Goal: Task Accomplishment & Management: Manage account settings

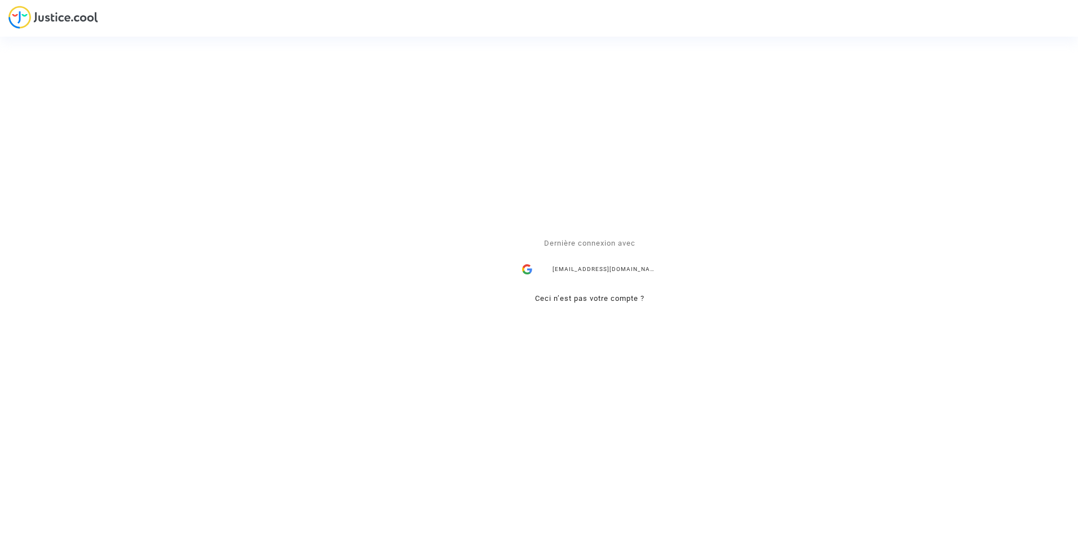
click at [588, 268] on div "ealvarez@reclamaciondevuelos.com" at bounding box center [590, 270] width 147 height 23
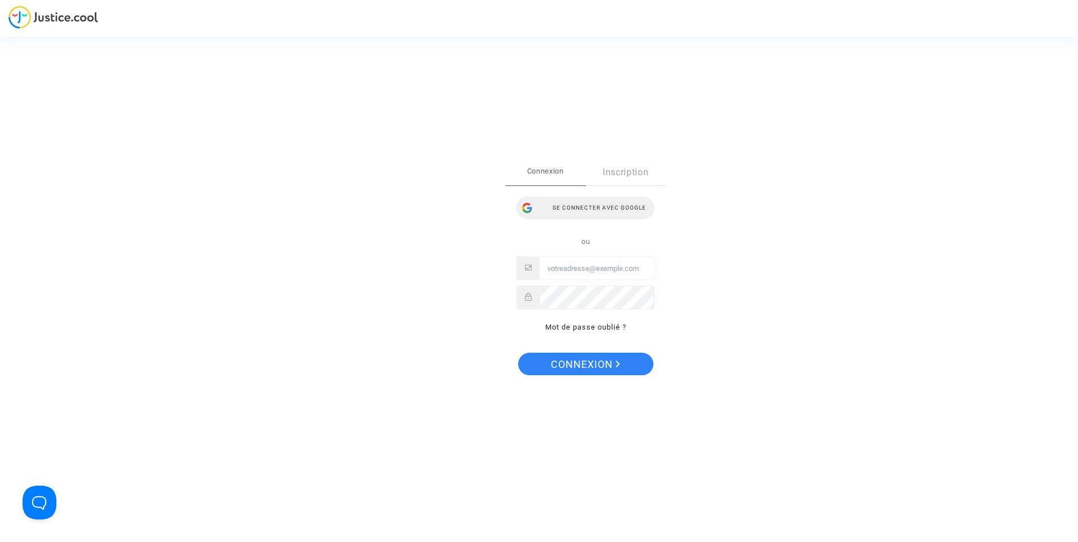
click at [584, 205] on div "Se connecter avec Google" at bounding box center [586, 208] width 138 height 23
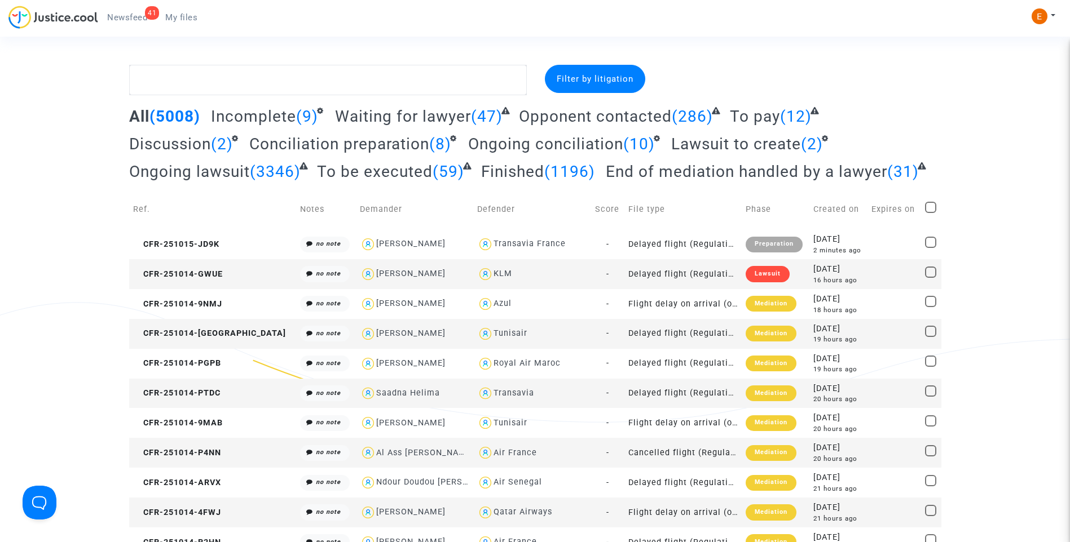
drag, startPoint x: 140, startPoint y: 12, endPoint x: 280, endPoint y: 42, distance: 143.6
click at [140, 12] on span "Newsfeed" at bounding box center [127, 17] width 40 height 10
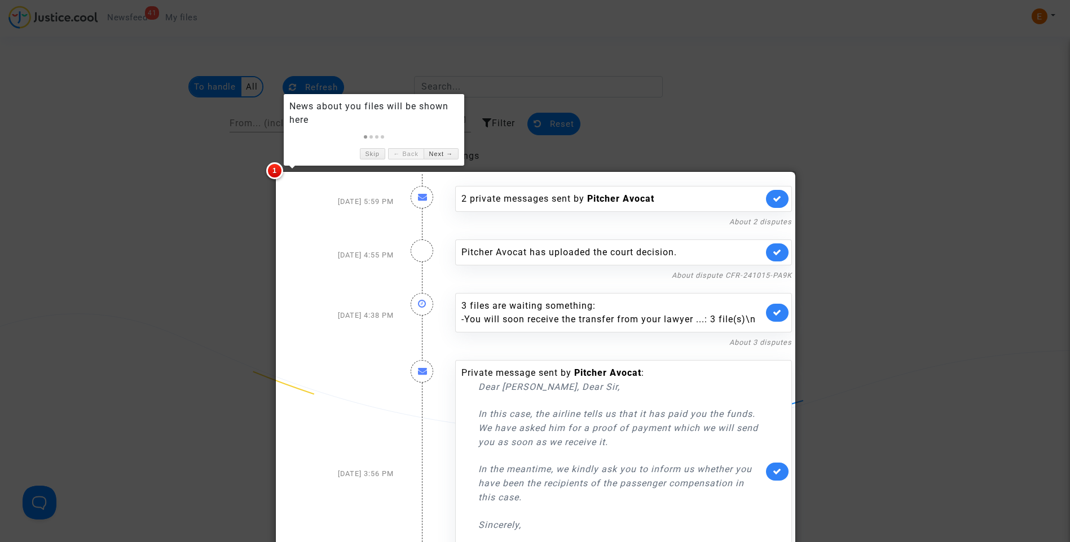
click at [148, 218] on div at bounding box center [535, 271] width 1070 height 542
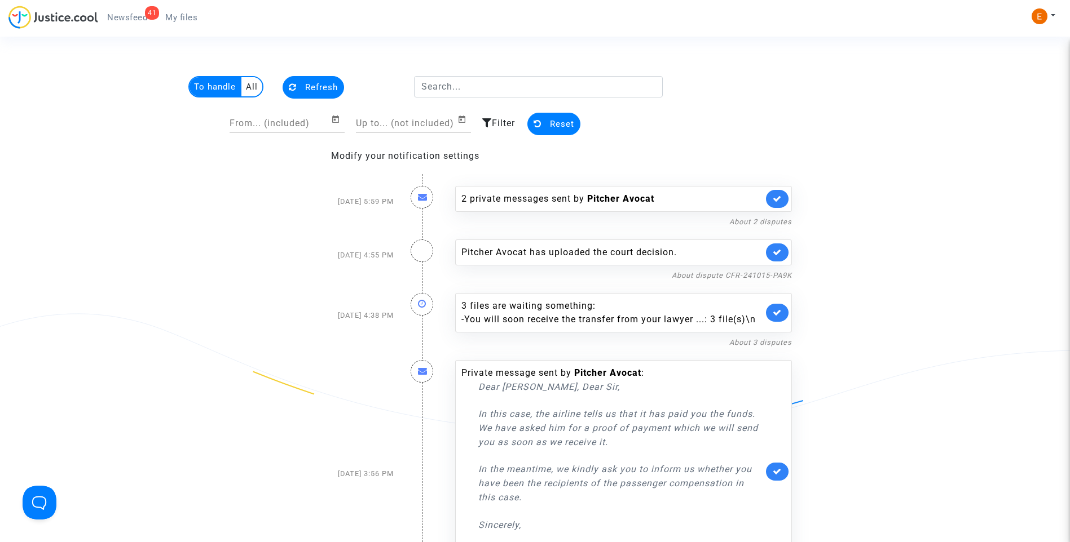
click at [187, 17] on span "My files" at bounding box center [181, 17] width 32 height 10
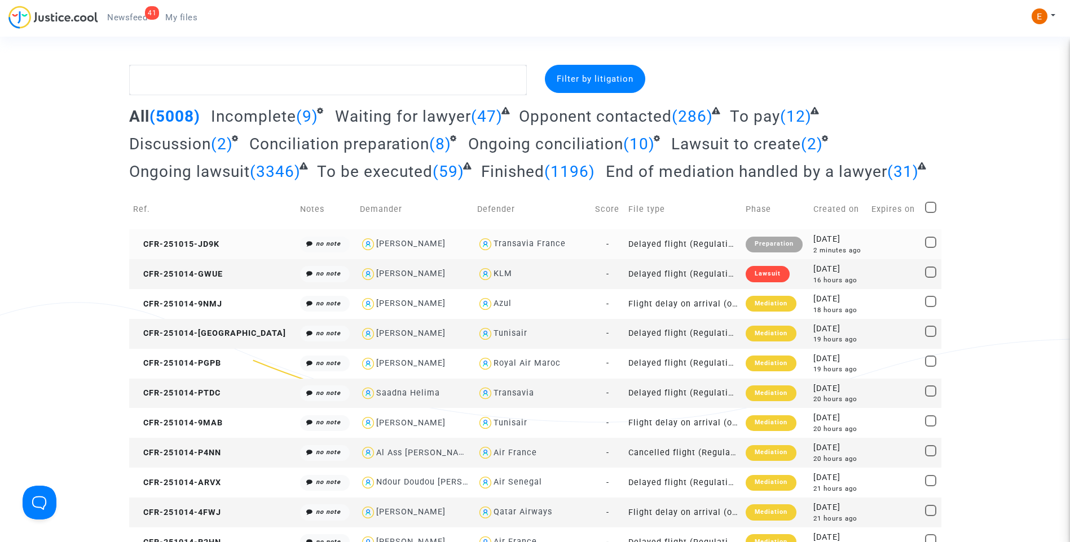
click at [756, 248] on div "Preparation" at bounding box center [773, 245] width 57 height 16
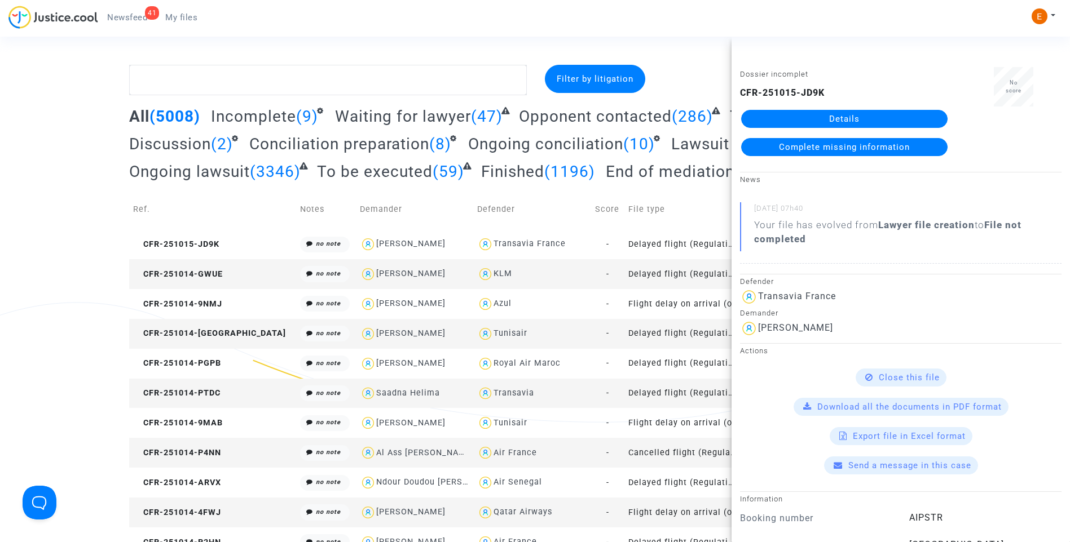
click at [836, 120] on link "Details" at bounding box center [844, 119] width 206 height 18
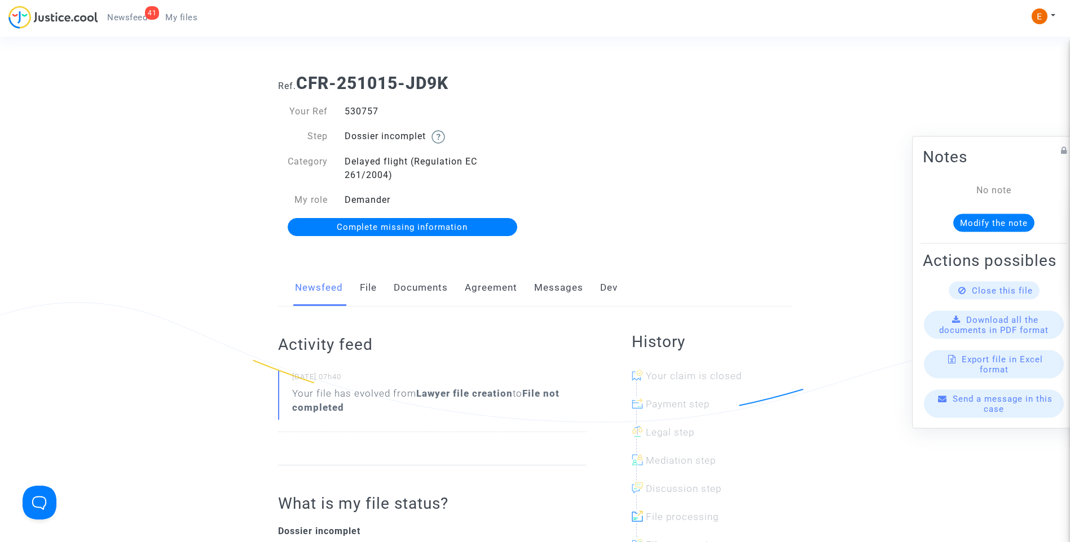
click at [430, 290] on link "Documents" at bounding box center [421, 288] width 54 height 37
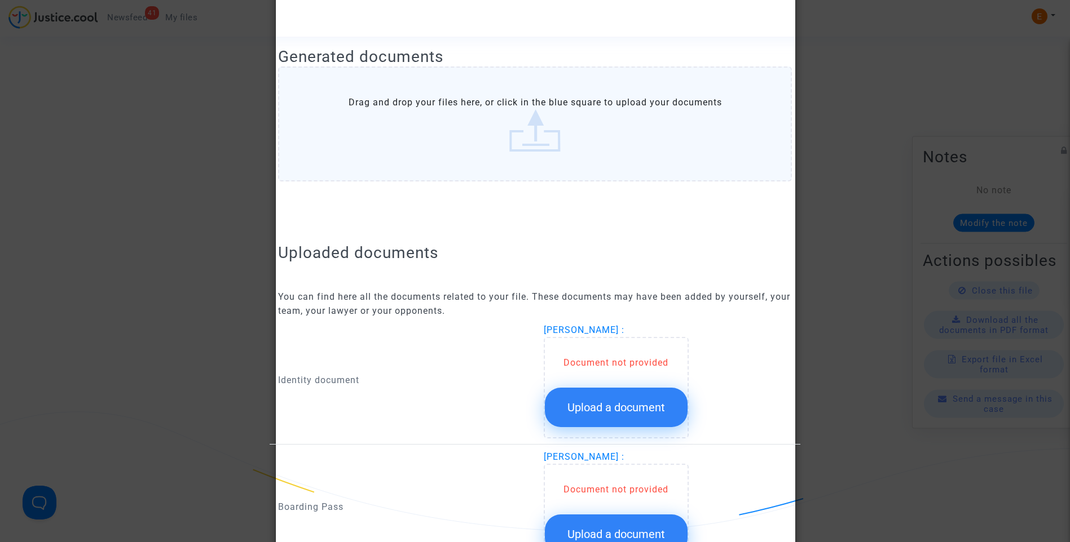
scroll to position [620, 0]
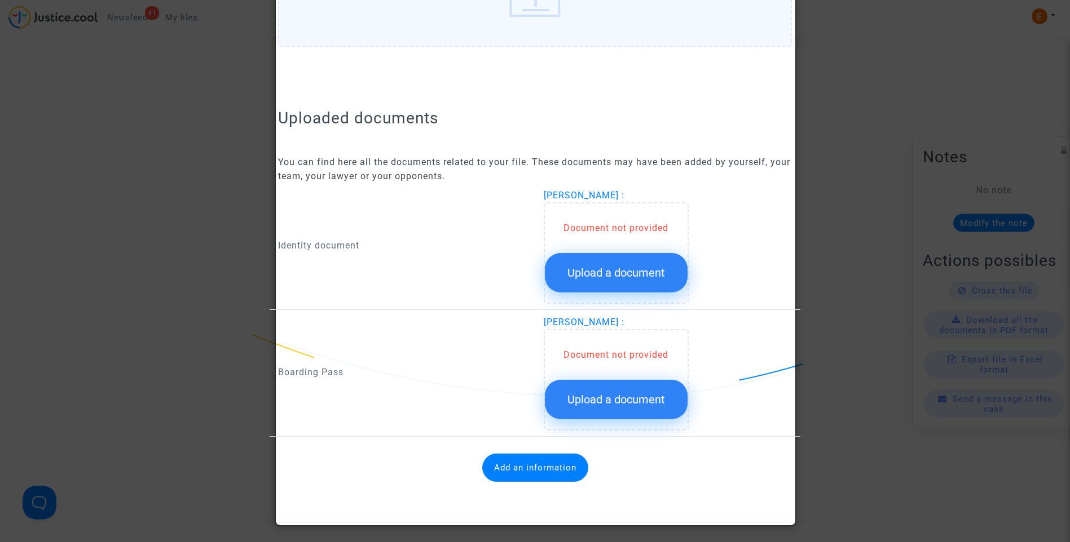
click at [855, 175] on div at bounding box center [535, 271] width 1070 height 542
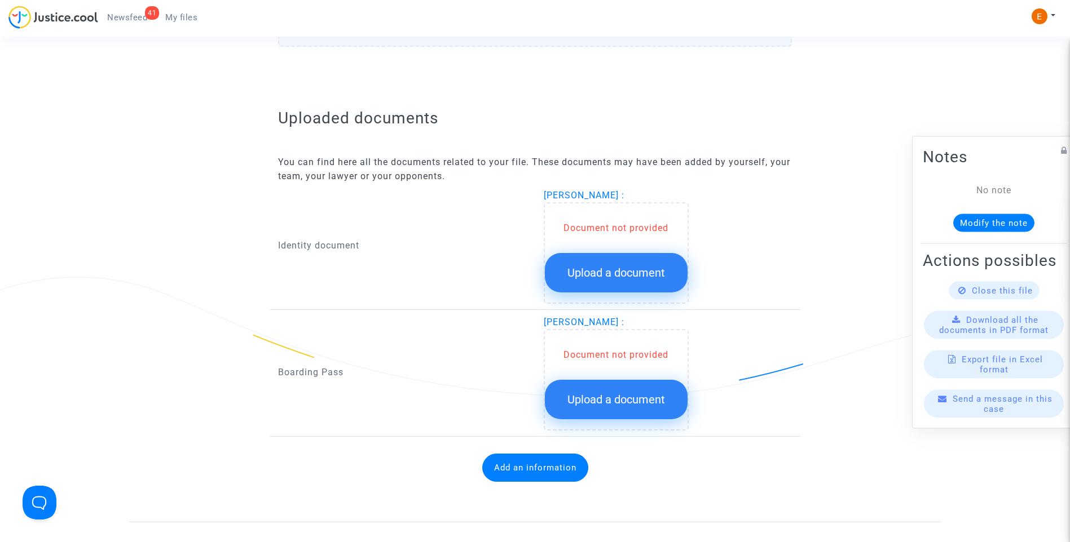
click at [649, 270] on span "Upload a document" at bounding box center [616, 273] width 98 height 14
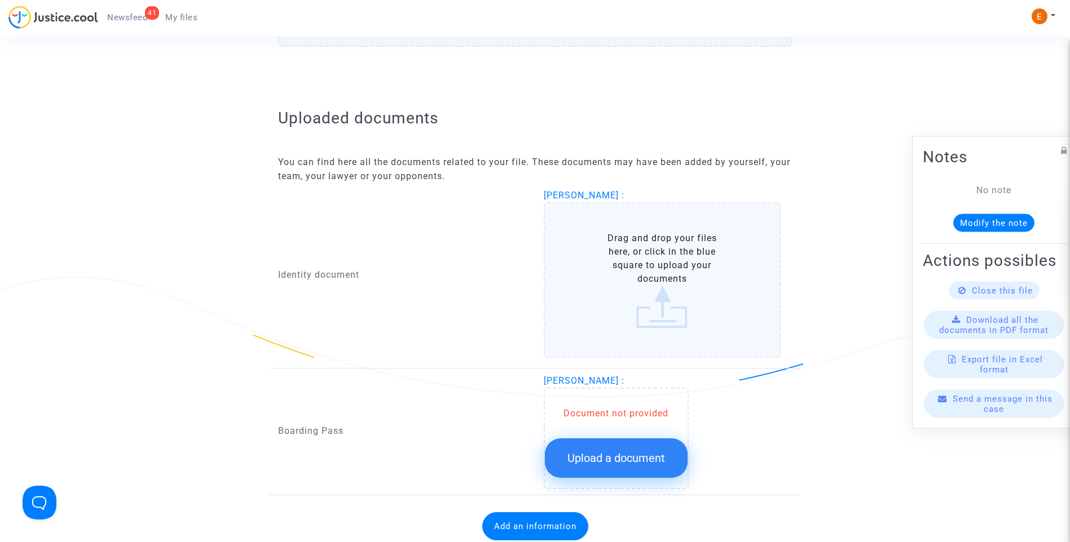
click at [637, 457] on span "Upload a document" at bounding box center [616, 459] width 98 height 14
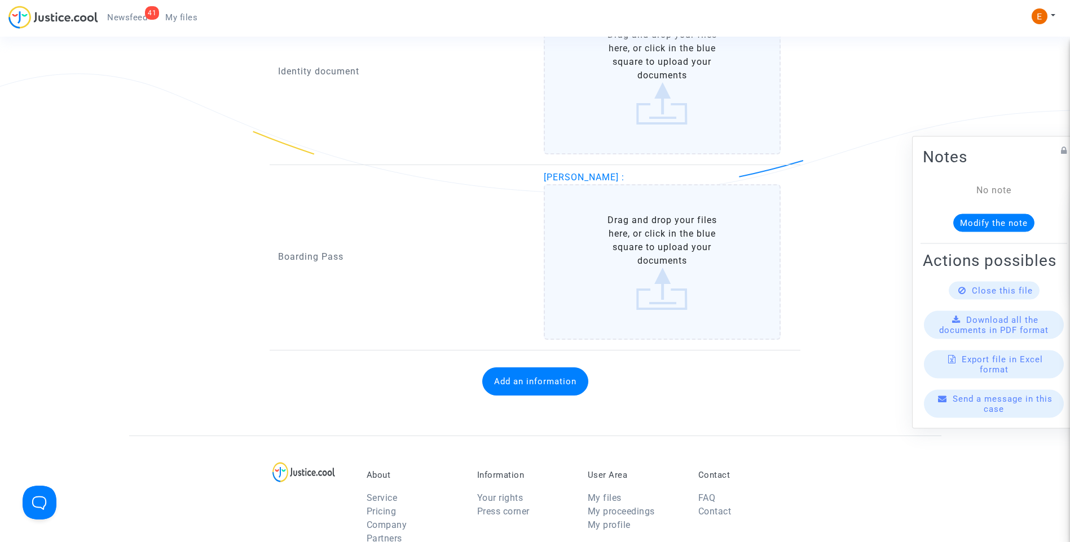
scroll to position [846, 0]
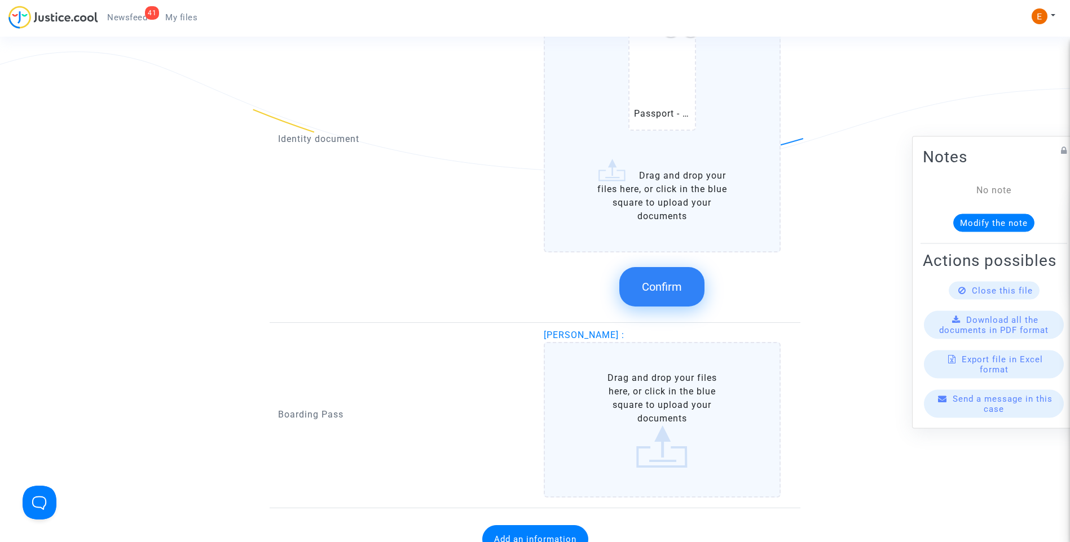
click at [660, 275] on button "Confirm" at bounding box center [661, 286] width 85 height 39
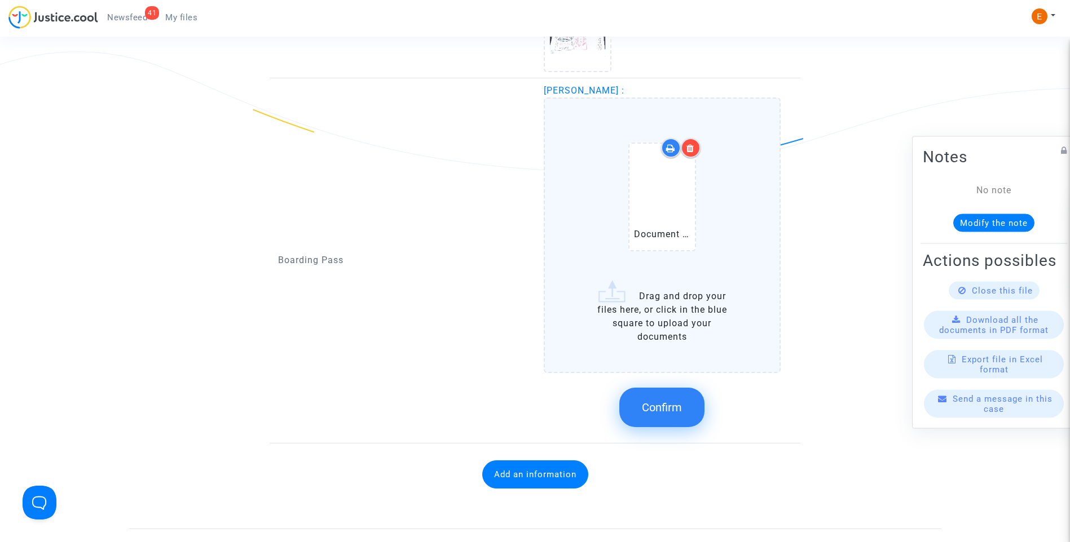
drag, startPoint x: 656, startPoint y: 415, endPoint x: 619, endPoint y: 399, distance: 40.4
click at [658, 414] on button "Confirm" at bounding box center [661, 407] width 85 height 39
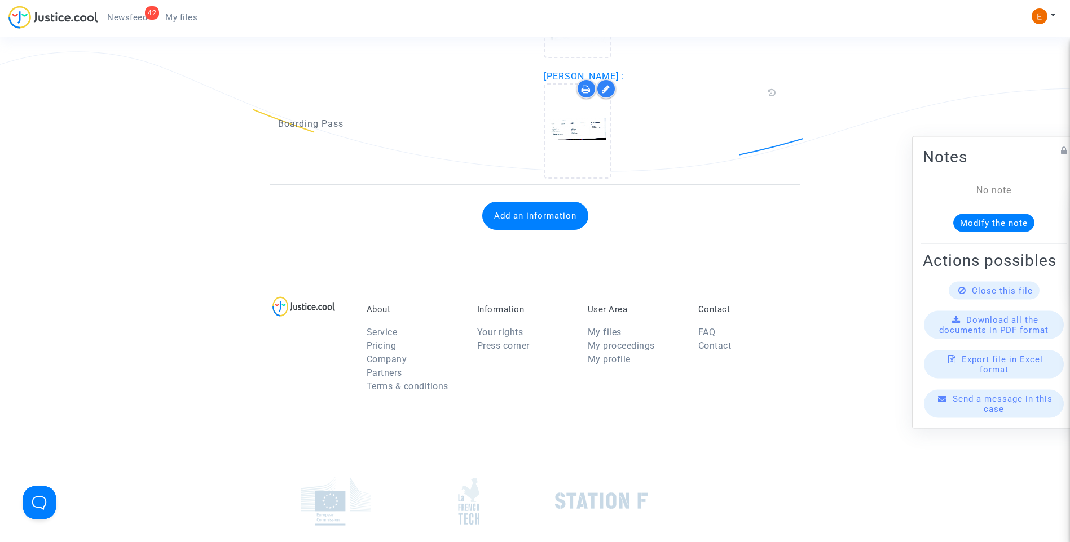
click at [557, 219] on button "Add an information" at bounding box center [535, 216] width 106 height 28
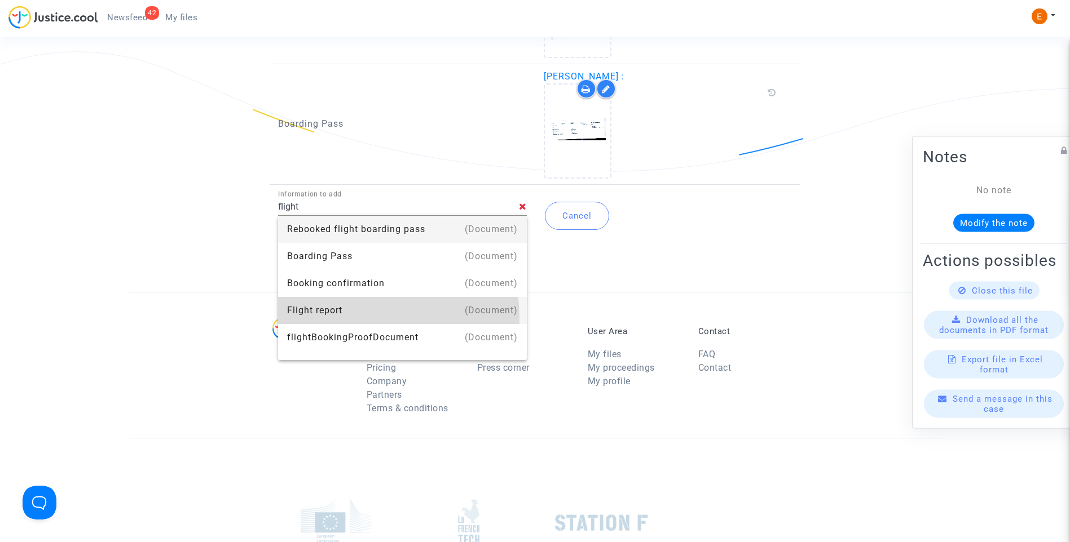
click at [352, 318] on div "Flight report" at bounding box center [402, 310] width 231 height 27
type input "Flight report"
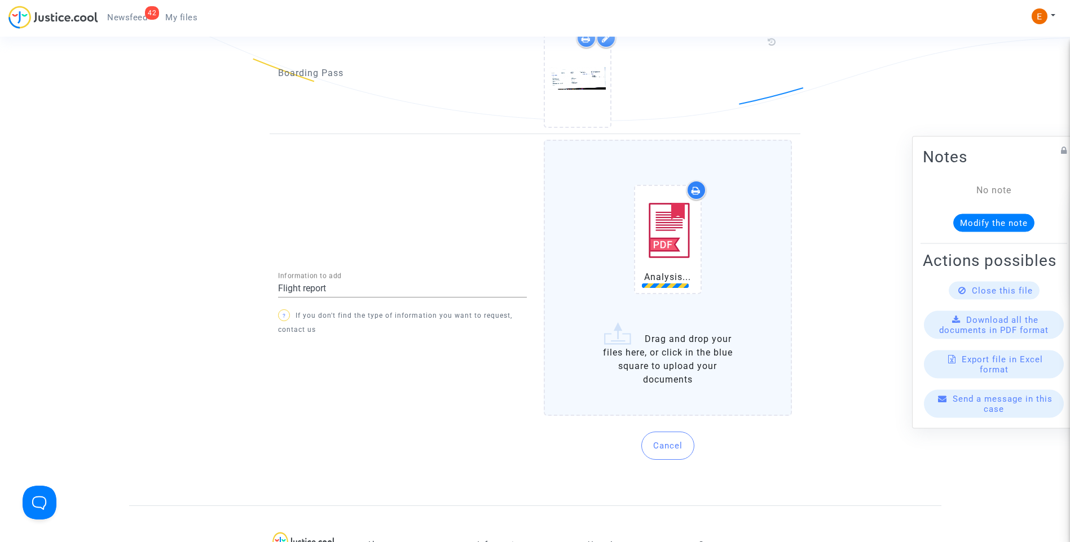
scroll to position [959, 0]
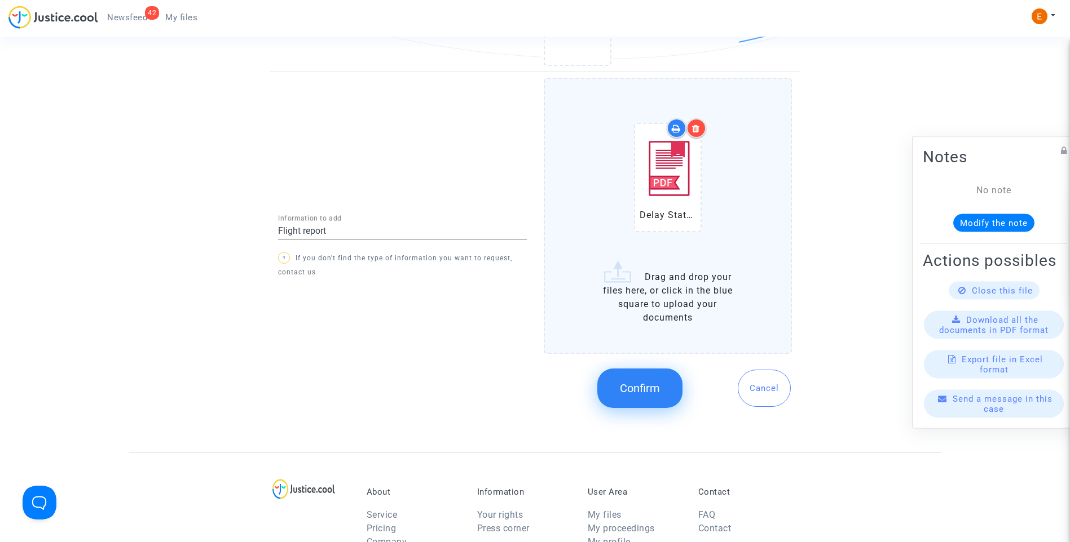
click at [617, 386] on button "Confirm" at bounding box center [639, 388] width 85 height 39
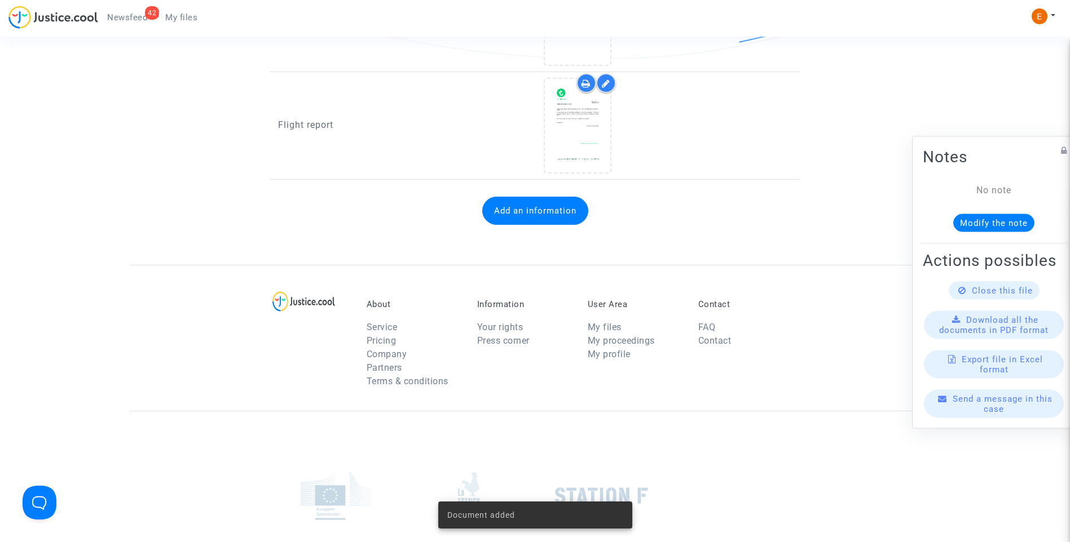
click at [142, 16] on span "Newsfeed" at bounding box center [127, 17] width 40 height 10
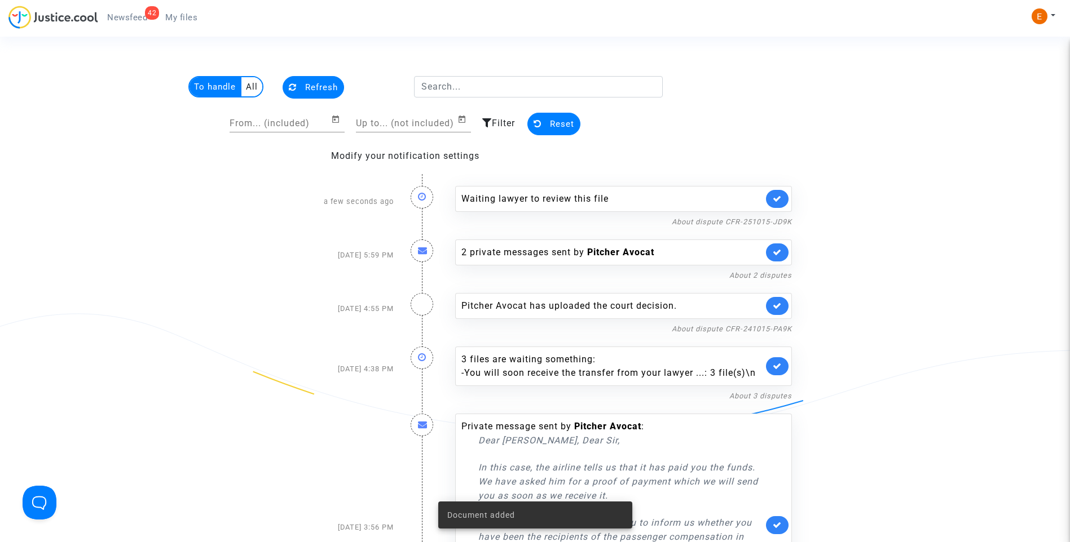
click at [785, 195] on link at bounding box center [777, 199] width 23 height 18
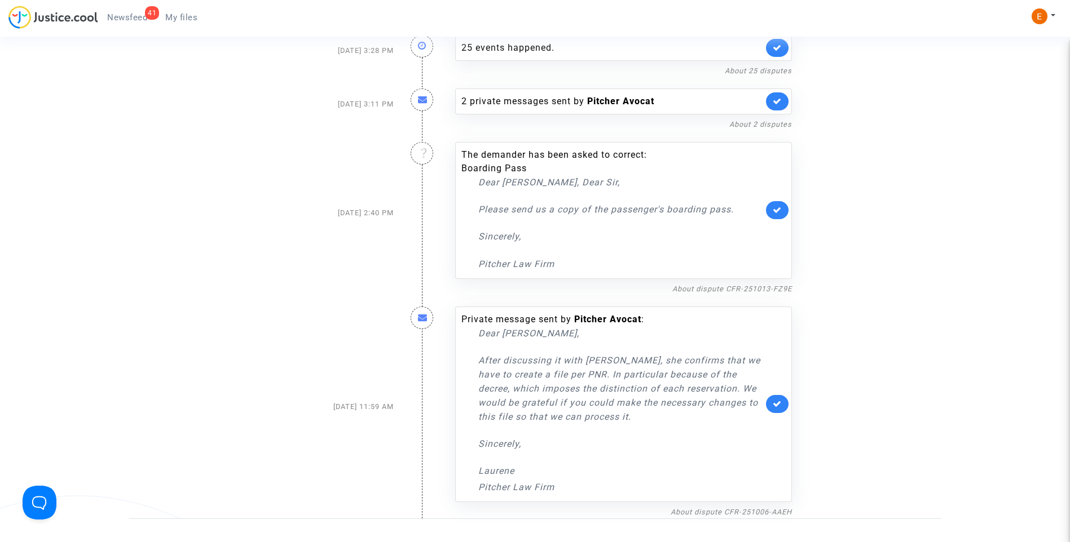
scroll to position [613, 0]
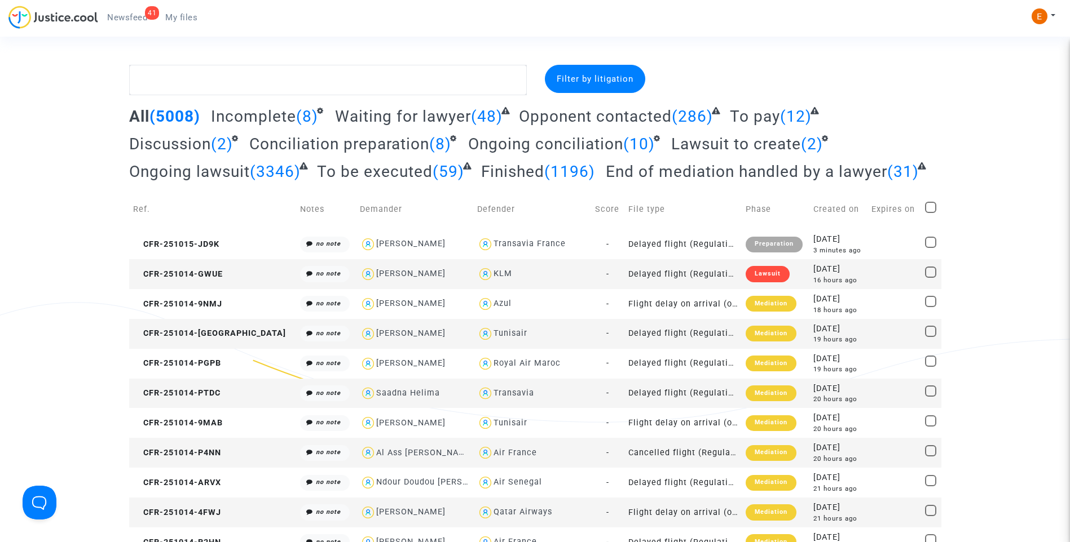
click at [1025, 30] on div "41 Newsfeed My files My profile Settings Log out" at bounding box center [535, 21] width 1070 height 31
